Goal: Information Seeking & Learning: Understand process/instructions

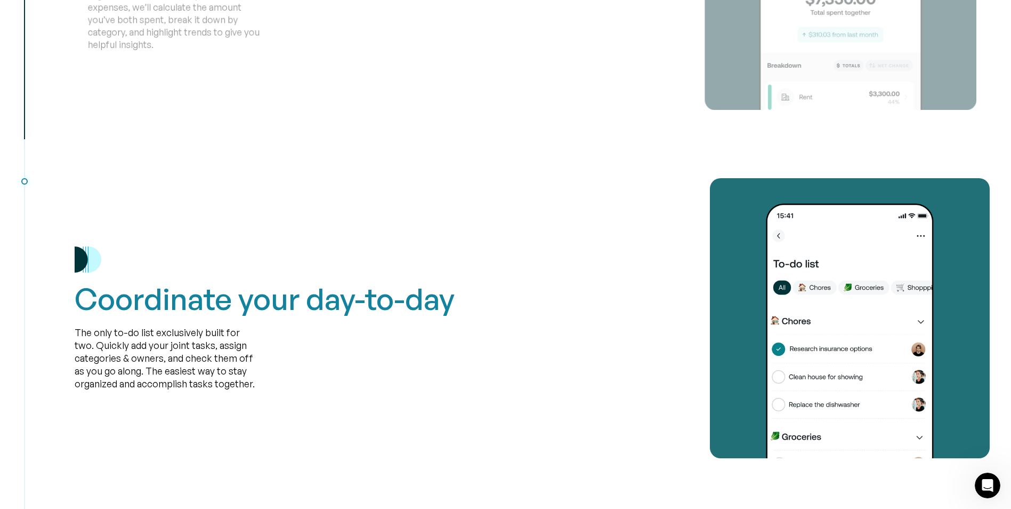
scroll to position [1933, 0]
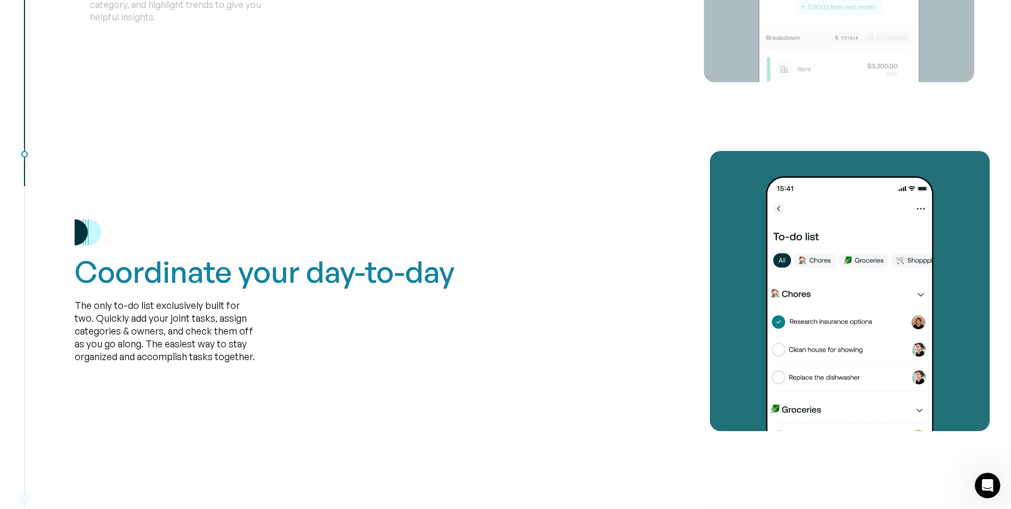
click at [429, 352] on div "Coordinate your day-to-day The only to-do list exclusively built for two. Quick…" at bounding box center [265, 290] width 380 height 143
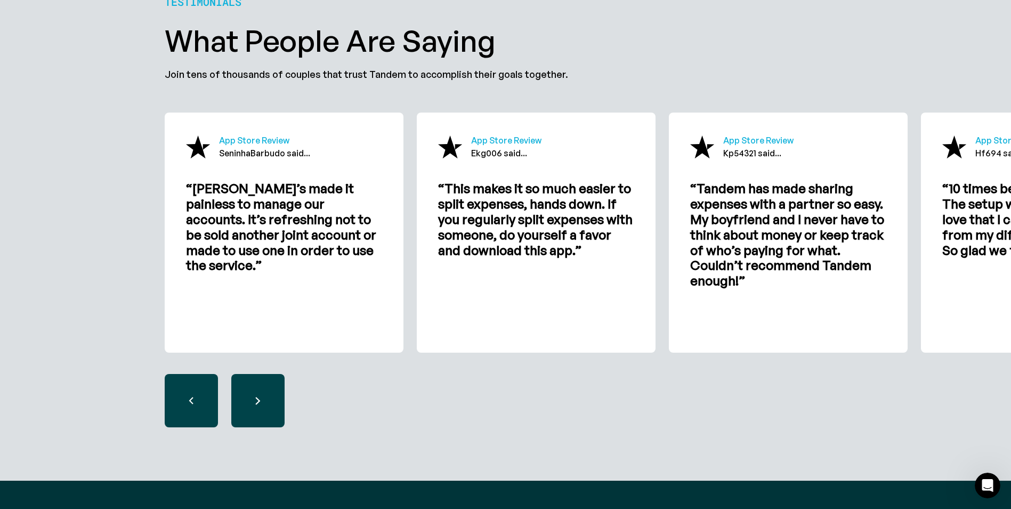
scroll to position [3252, 0]
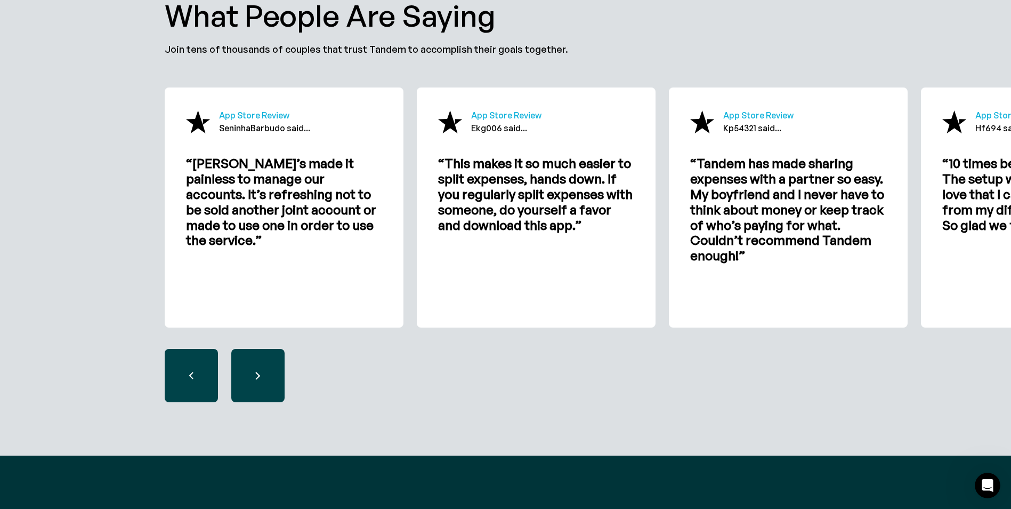
click at [249, 366] on div "next slide" at bounding box center [257, 375] width 53 height 53
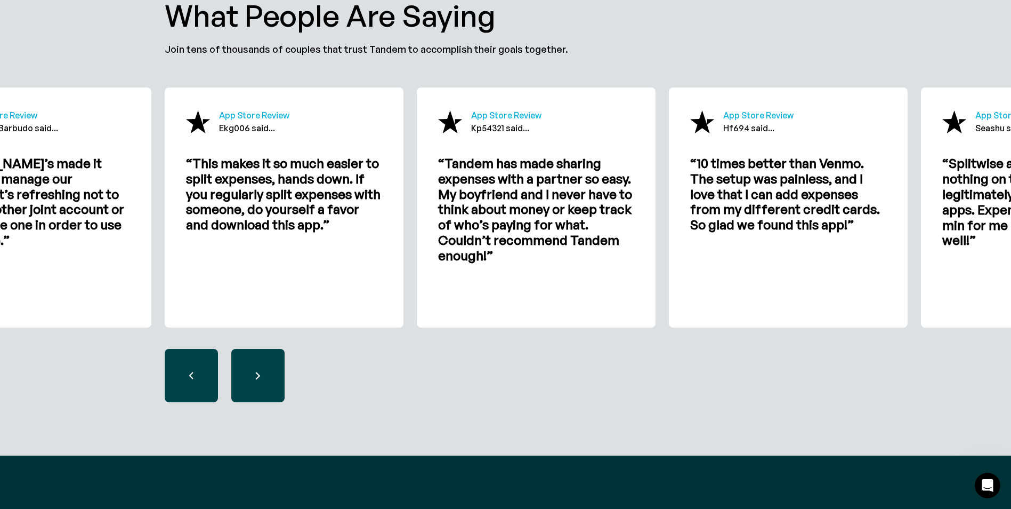
click at [249, 366] on div "next slide" at bounding box center [257, 375] width 53 height 53
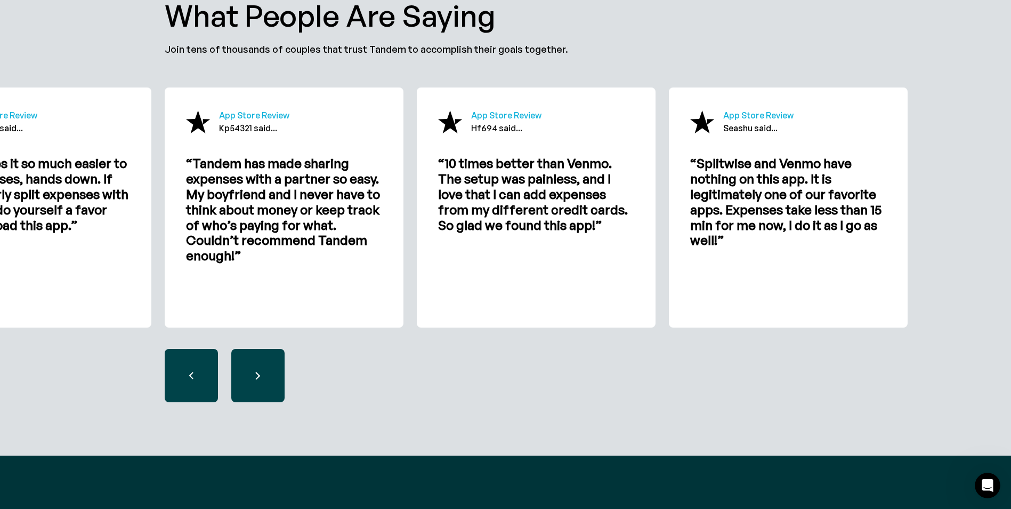
click at [247, 365] on div "next slide" at bounding box center [257, 375] width 53 height 53
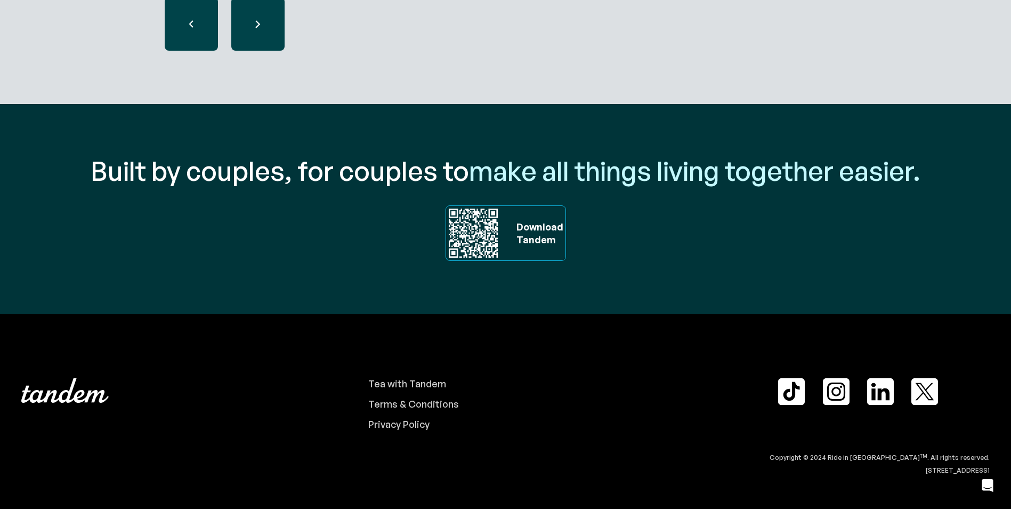
scroll to position [0, 0]
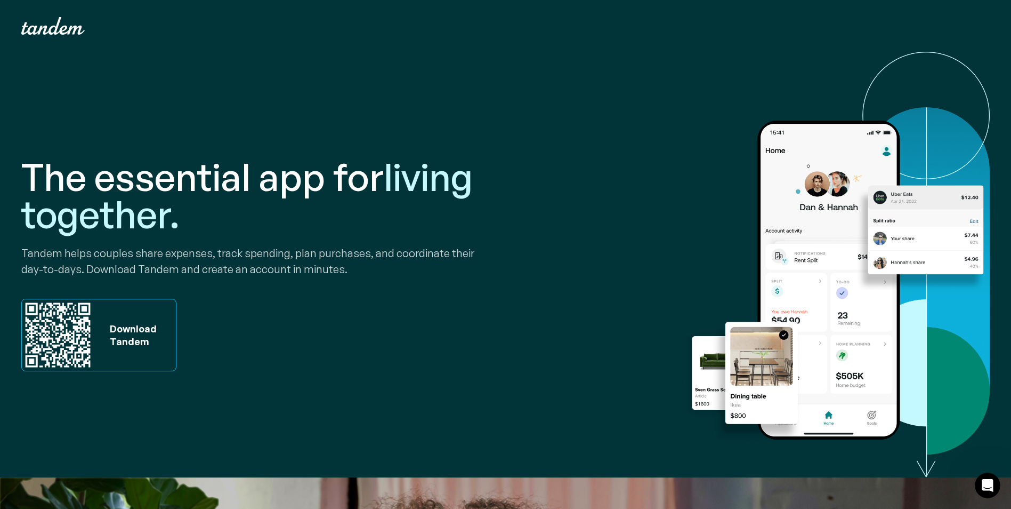
click at [663, 227] on div "The essential app for living together. Tandem helps couples share expenses, tra…" at bounding box center [505, 264] width 969 height 425
click at [123, 338] on div "Download Tandem" at bounding box center [130, 335] width 52 height 26
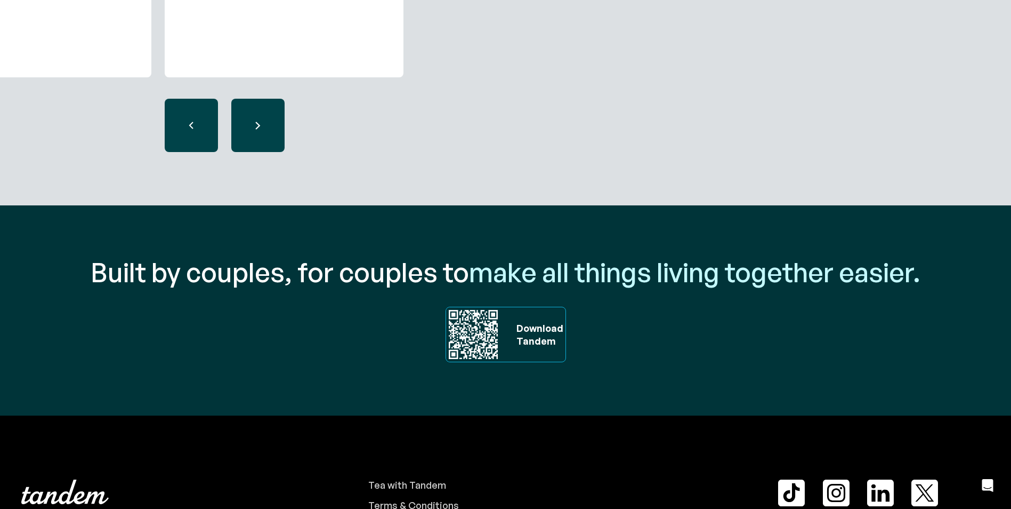
scroll to position [3603, 0]
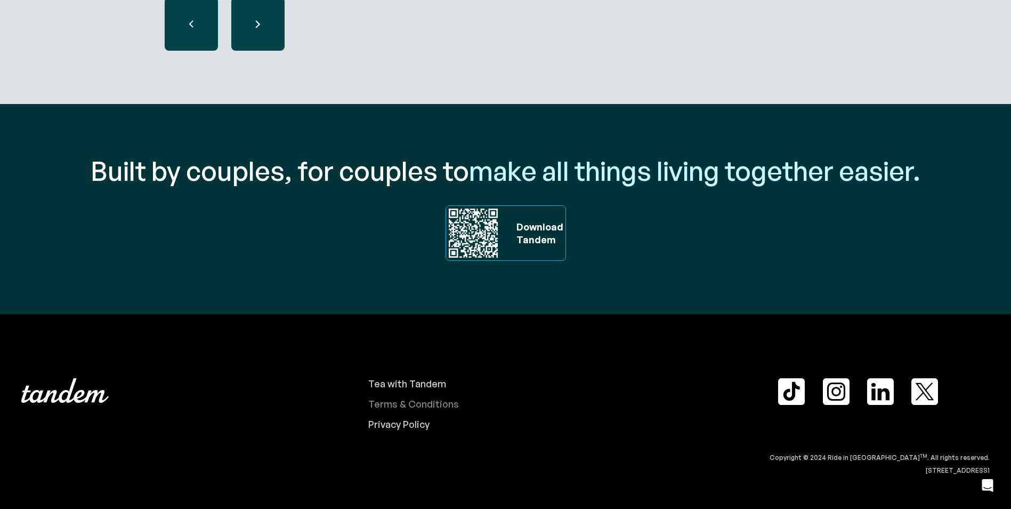
click at [432, 402] on div "Terms & Conditions" at bounding box center [413, 404] width 91 height 12
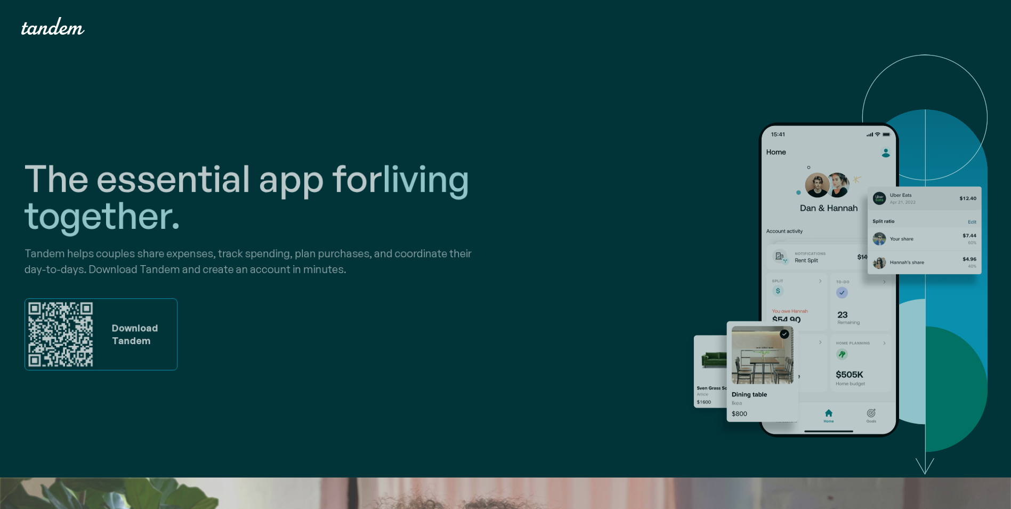
scroll to position [3213, 0]
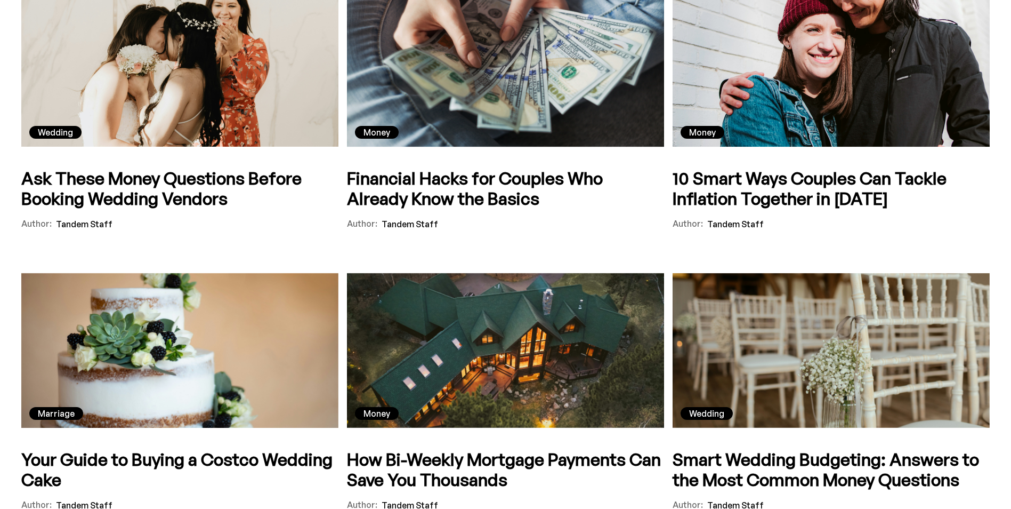
scroll to position [586, 0]
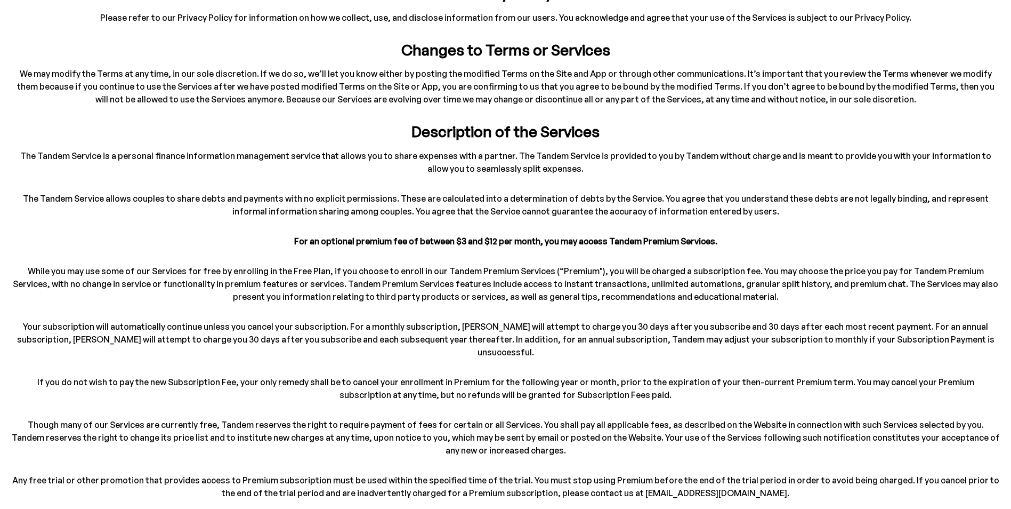
scroll to position [229, 0]
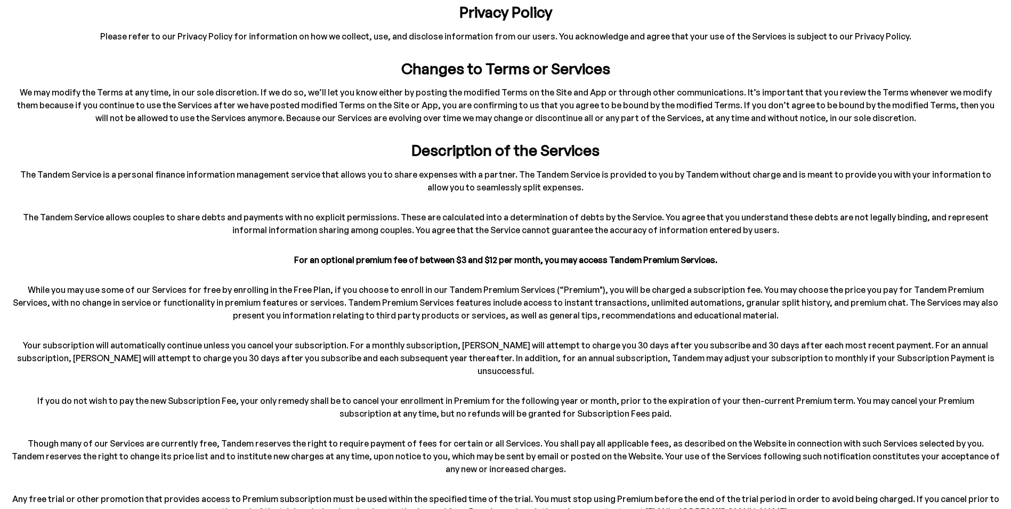
click at [255, 356] on p "Your subscription will automatically continue unless you cancel your subscripti…" at bounding box center [506, 357] width 990 height 38
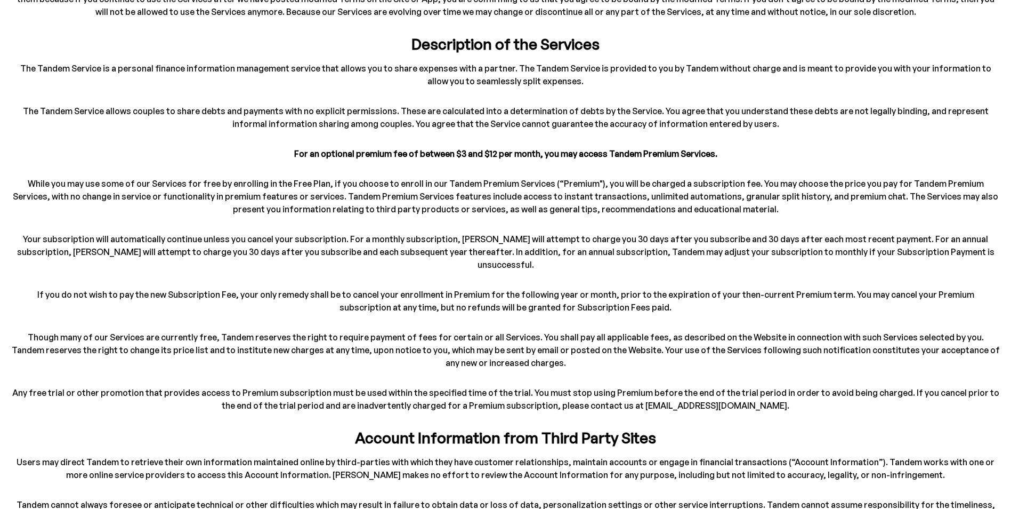
scroll to position [389, 0]
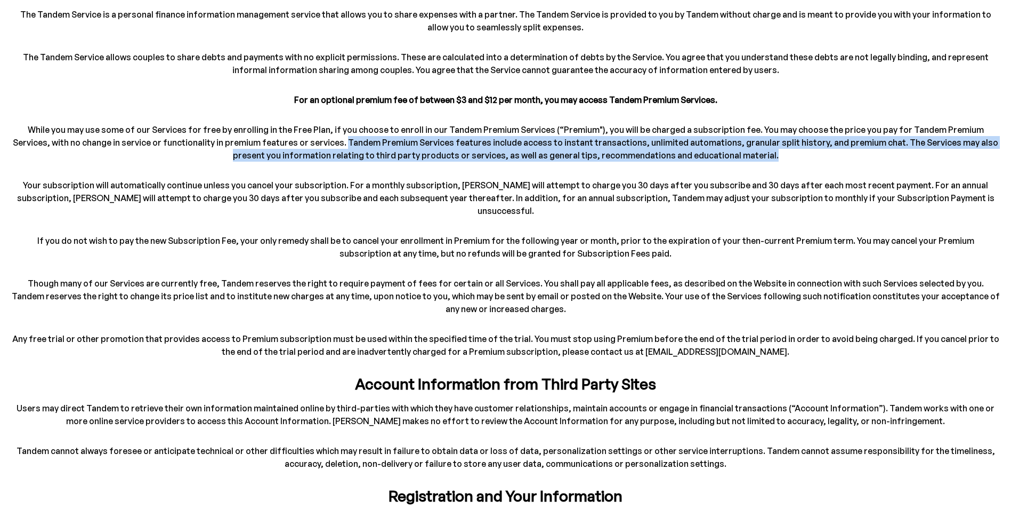
drag, startPoint x: 311, startPoint y: 141, endPoint x: 817, endPoint y: 150, distance: 506.0
click at [817, 150] on p "While you may use some of our Services for free by enrolling in the Free Plan, …" at bounding box center [506, 142] width 990 height 38
copy p "Tandem Premium Services features include access to instant transactions, unlimi…"
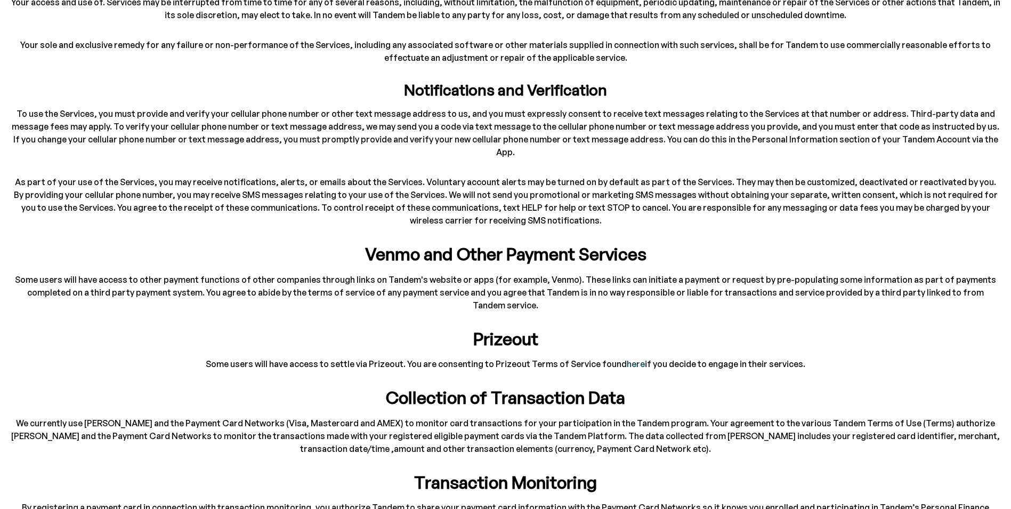
scroll to position [1135, 0]
